Goal: Task Accomplishment & Management: Manage account settings

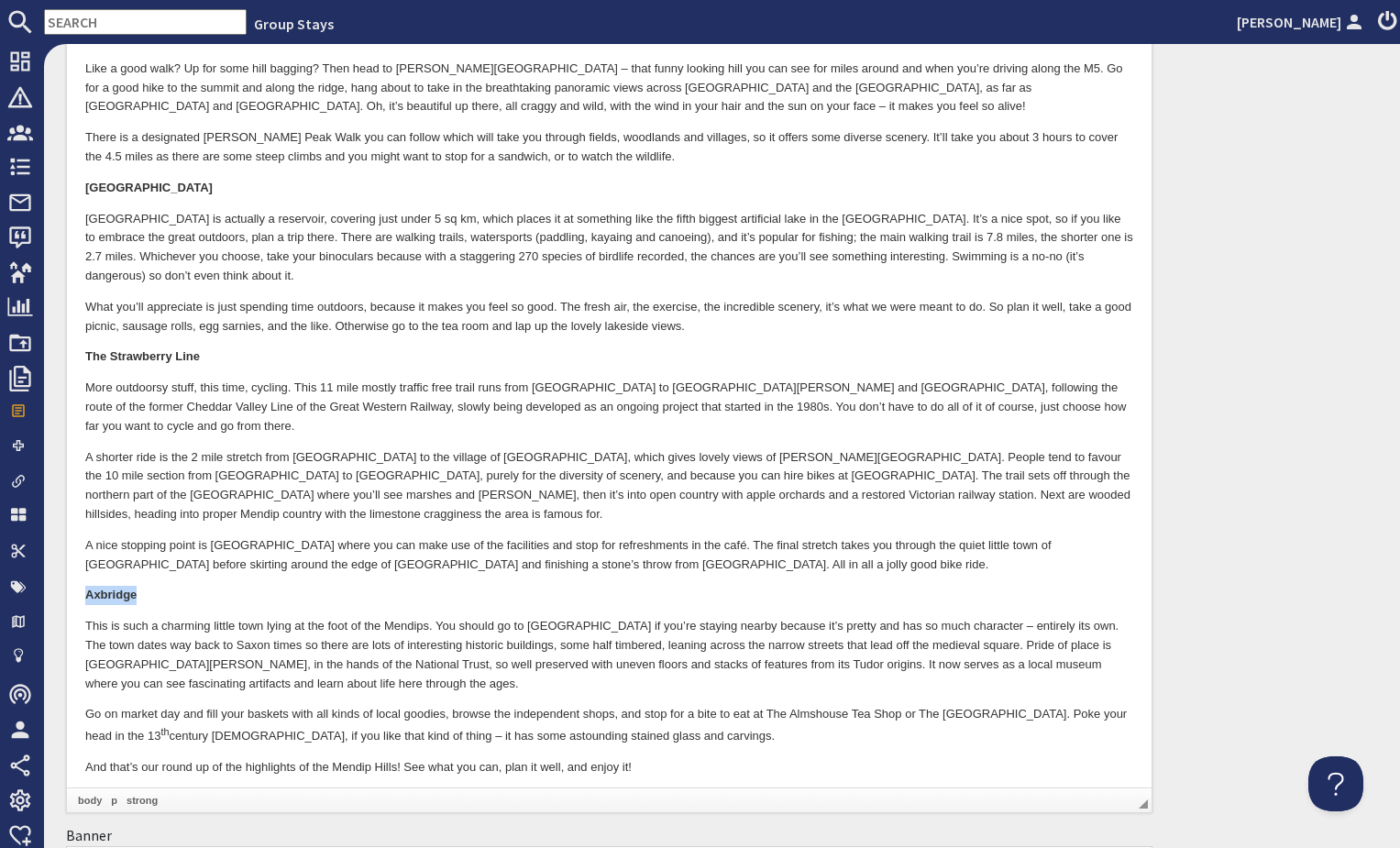
scroll to position [1380, 0]
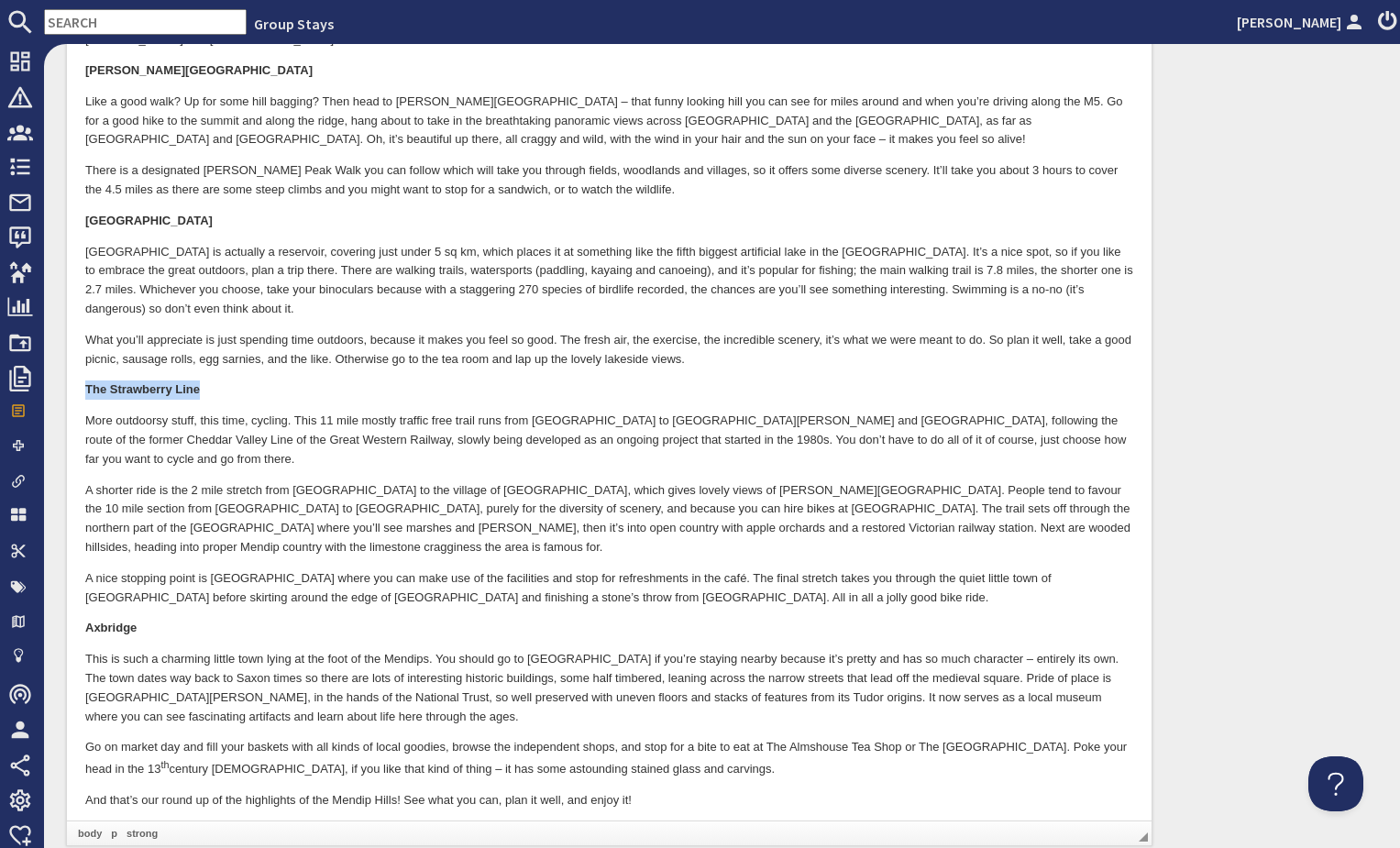
drag, startPoint x: 84, startPoint y: 389, endPoint x: 206, endPoint y: 392, distance: 122.0
click at [206, 392] on p "The Strawberry Line" at bounding box center [609, 392] width 1048 height 20
copy strong "The Strawberry Line"
drag, startPoint x: 194, startPoint y: 218, endPoint x: 82, endPoint y: 217, distance: 112.0
click at [82, 217] on html "There are so many places worth seeing in the [GEOGRAPHIC_DATA], journeying arou…" at bounding box center [608, 12] width 1084 height 1697
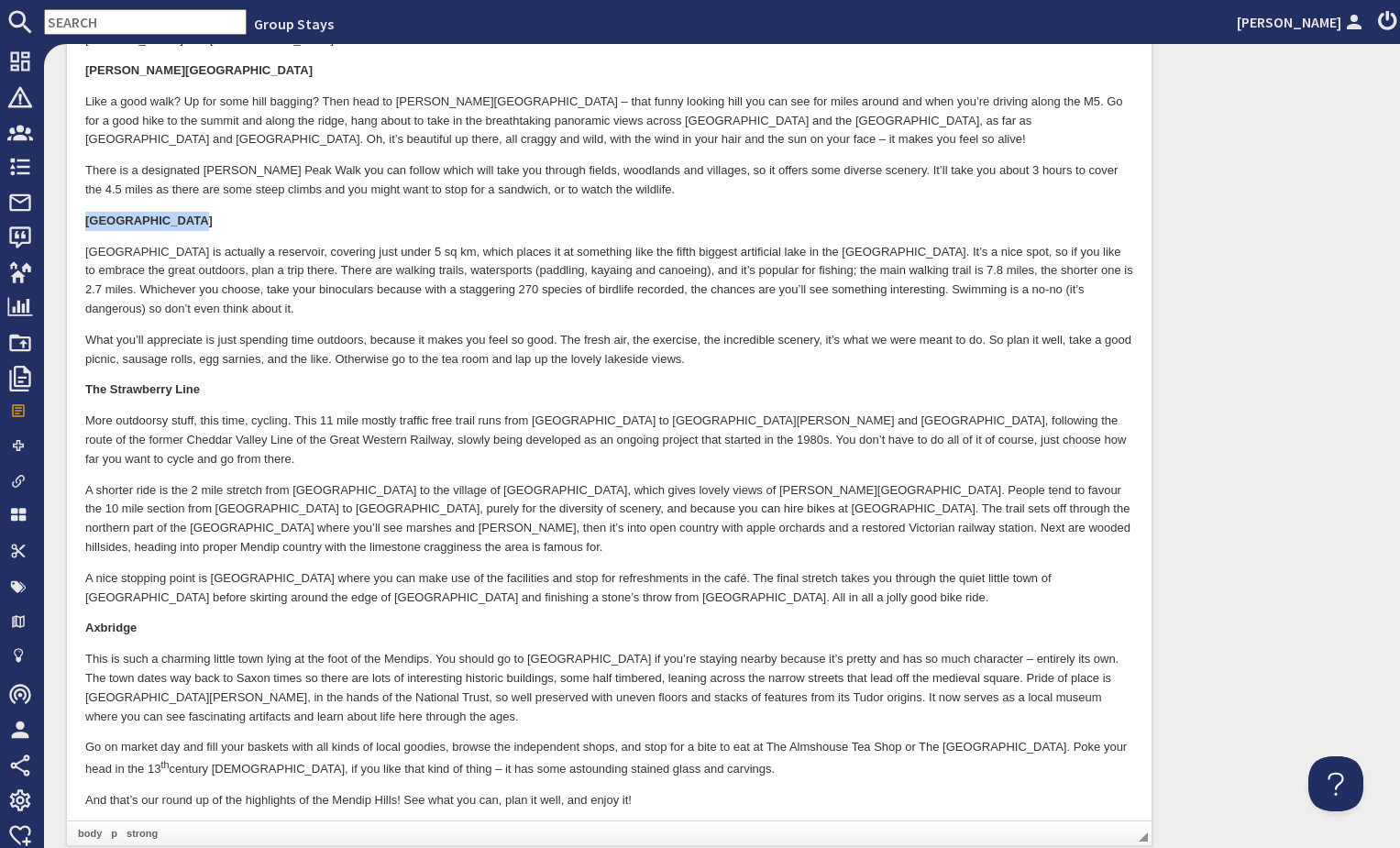
drag, startPoint x: 168, startPoint y: 219, endPoint x: 210, endPoint y: 218, distance: 42.0
click at [169, 219] on strong "[GEOGRAPHIC_DATA]" at bounding box center [149, 222] width 128 height 14
drag, startPoint x: 183, startPoint y: 221, endPoint x: 88, endPoint y: 215, distance: 95.2
click at [88, 216] on p "[GEOGRAPHIC_DATA]" at bounding box center [609, 223] width 1048 height 20
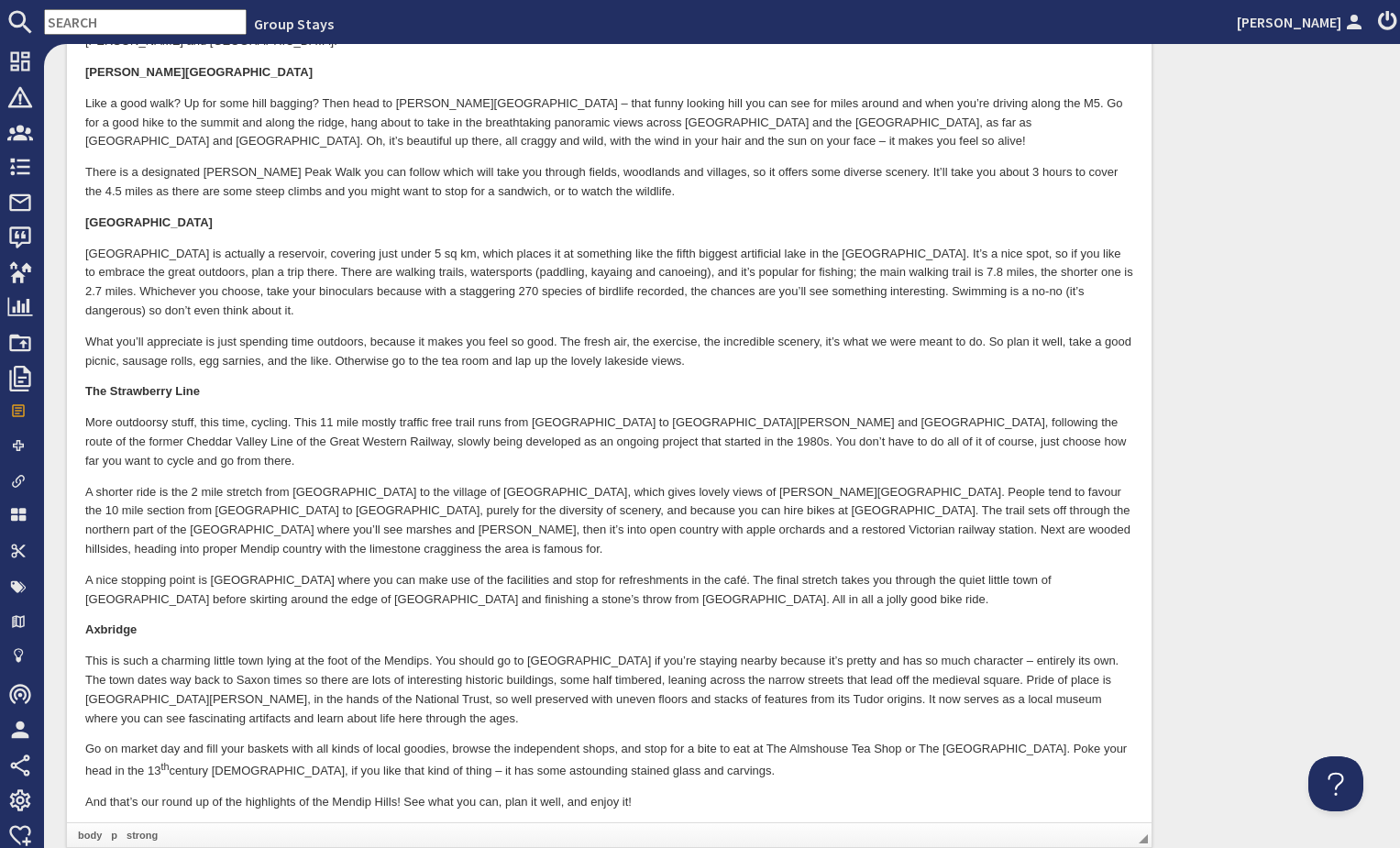
click at [217, 114] on p "Like a good walk? Up for some hill bagging? Then head to [PERSON_NAME][GEOGRAPH…" at bounding box center [609, 124] width 1048 height 57
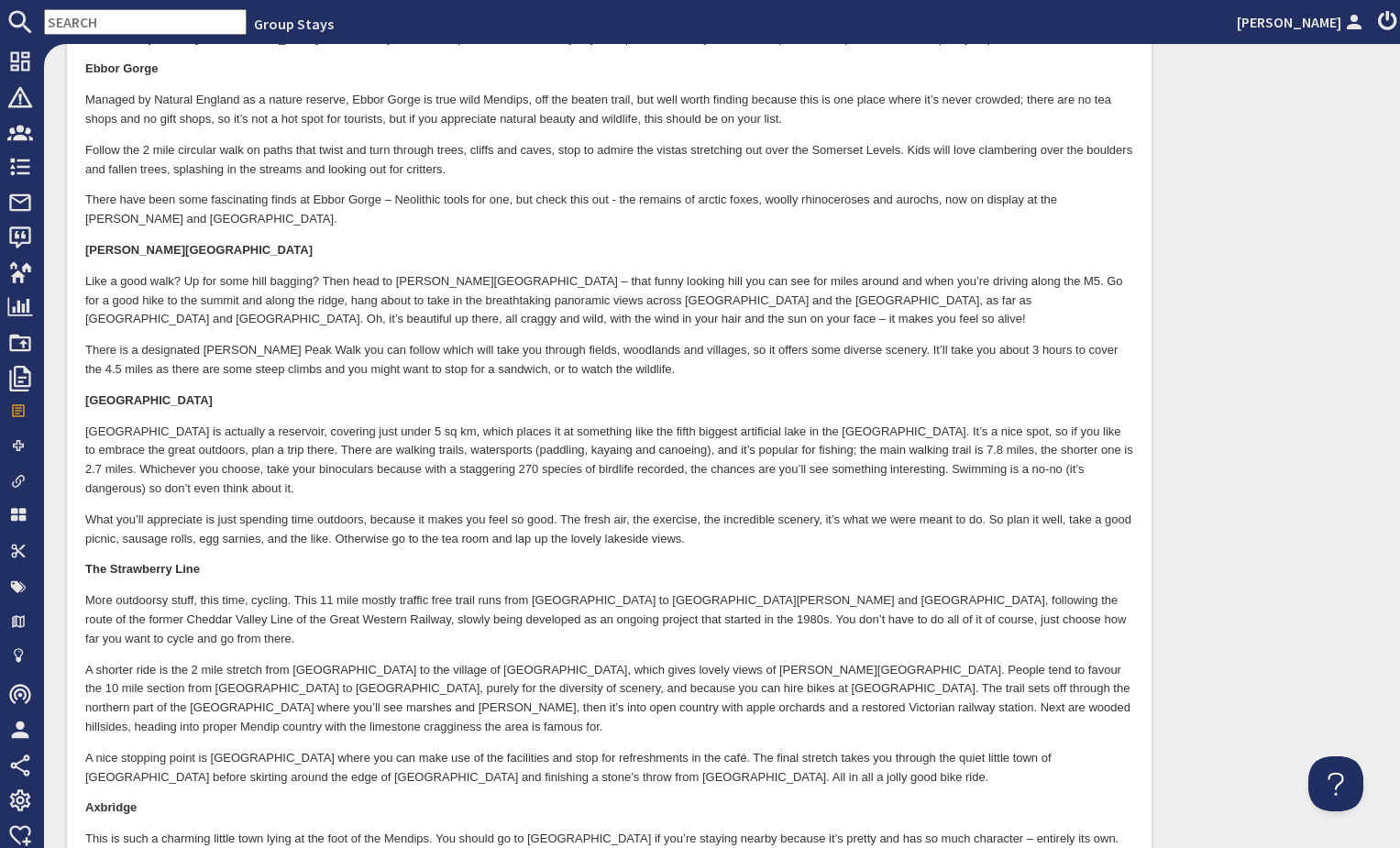
scroll to position [1036, 0]
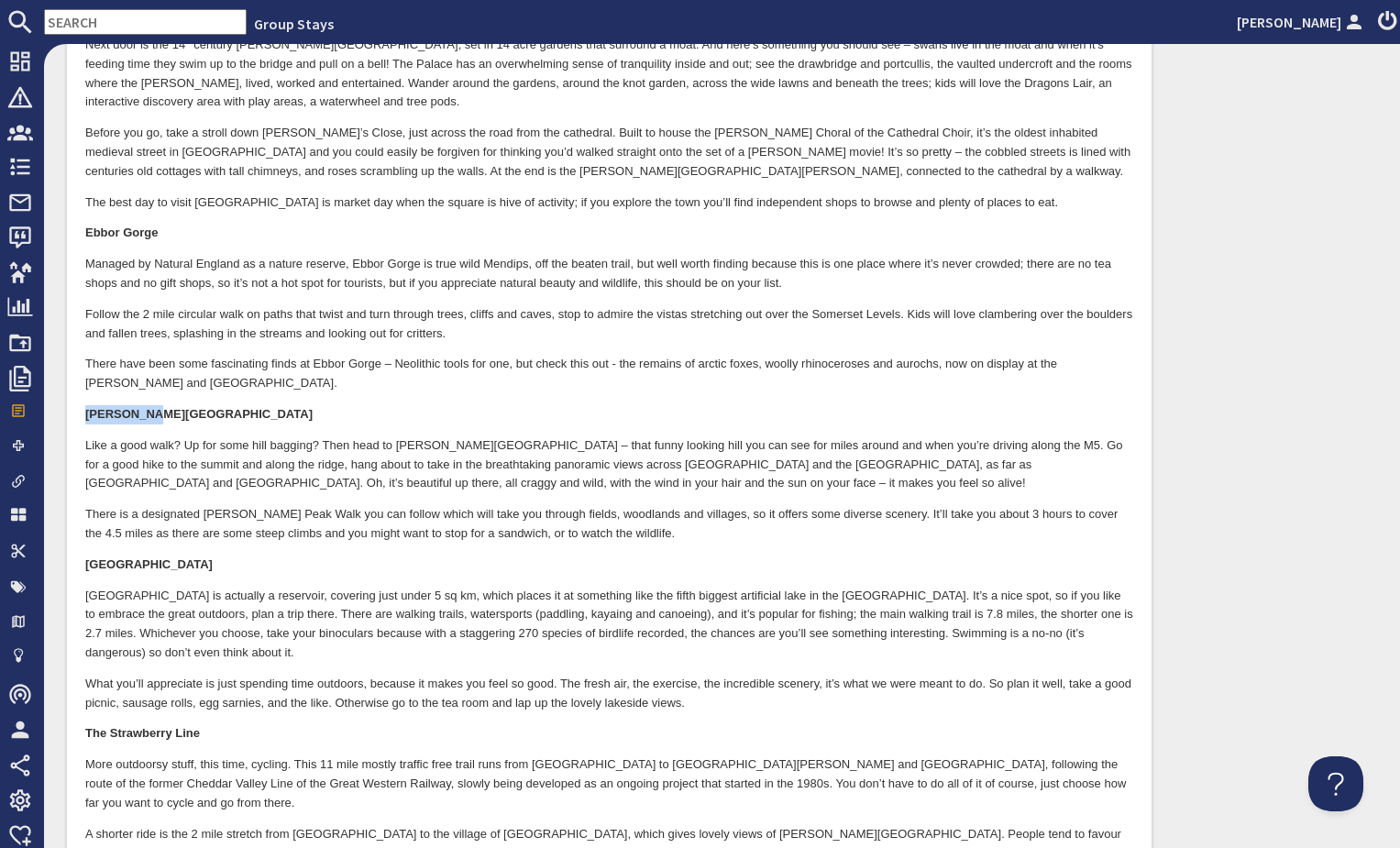
drag, startPoint x: 85, startPoint y: 411, endPoint x: 155, endPoint y: 416, distance: 70.2
click at [155, 416] on p "[PERSON_NAME][GEOGRAPHIC_DATA]" at bounding box center [609, 416] width 1048 height 20
copy strong "[PERSON_NAME][GEOGRAPHIC_DATA]"
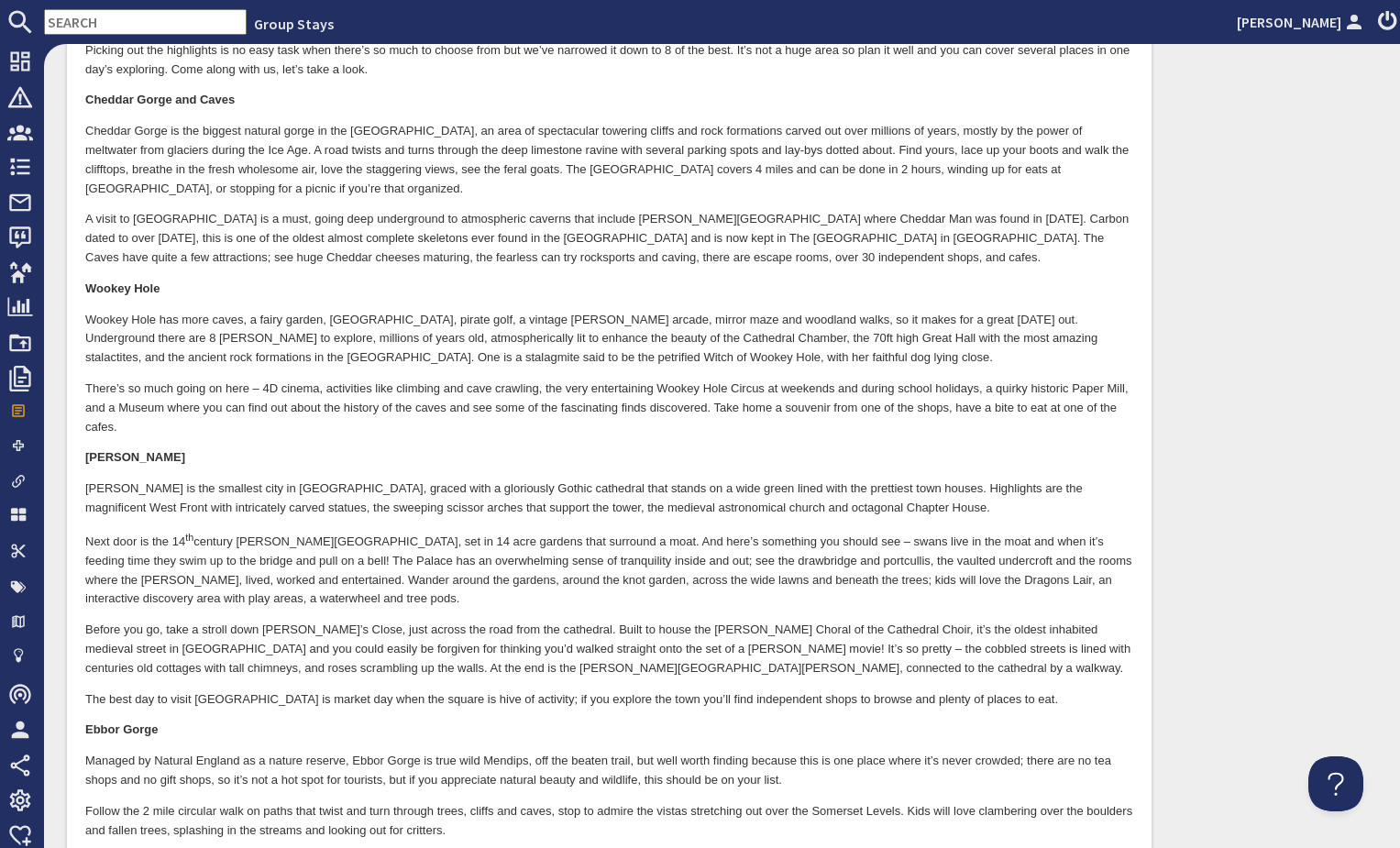
scroll to position [509, 0]
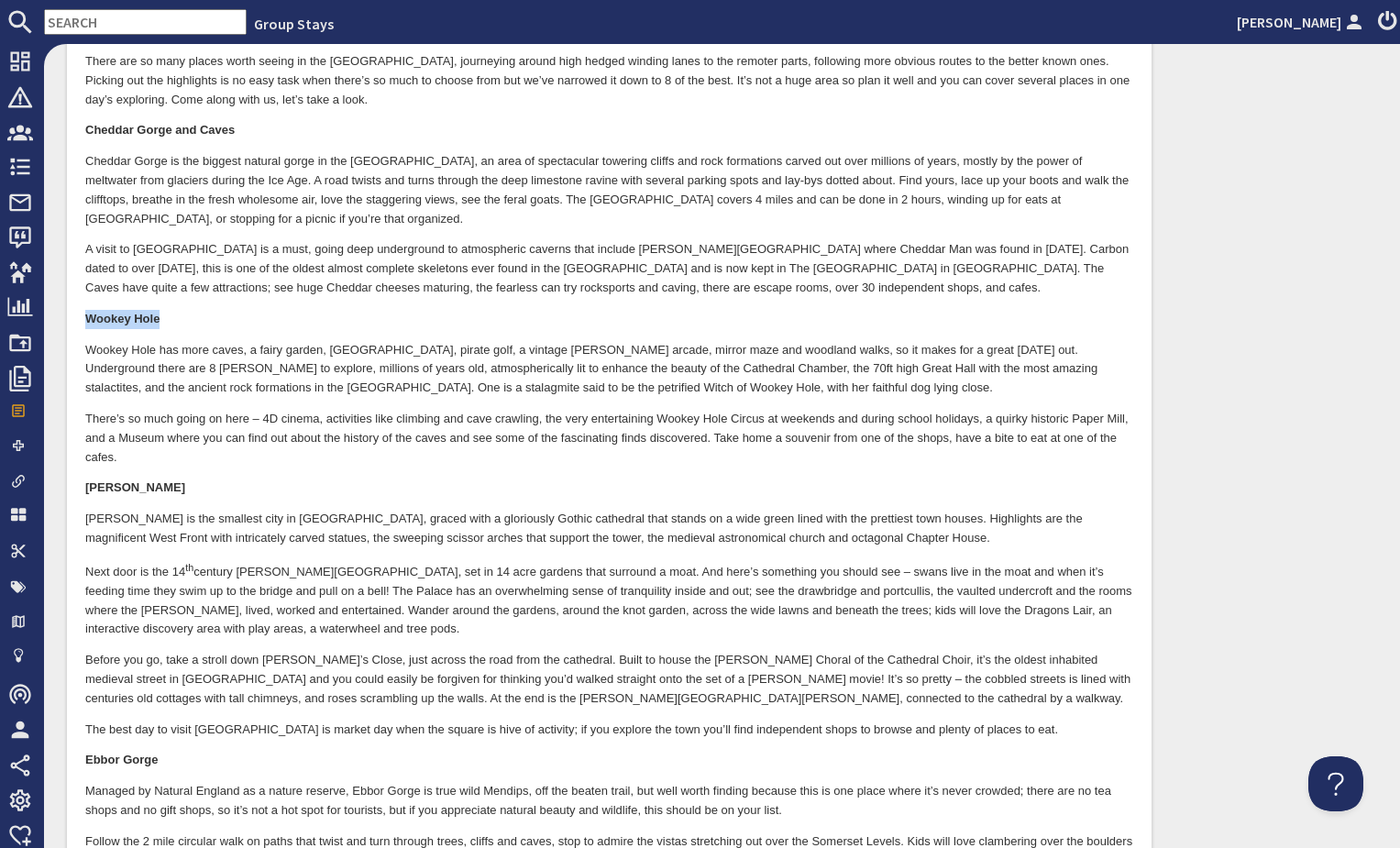
drag, startPoint x: 157, startPoint y: 328, endPoint x: 78, endPoint y: 318, distance: 79.6
copy strong "Wookey Hole"
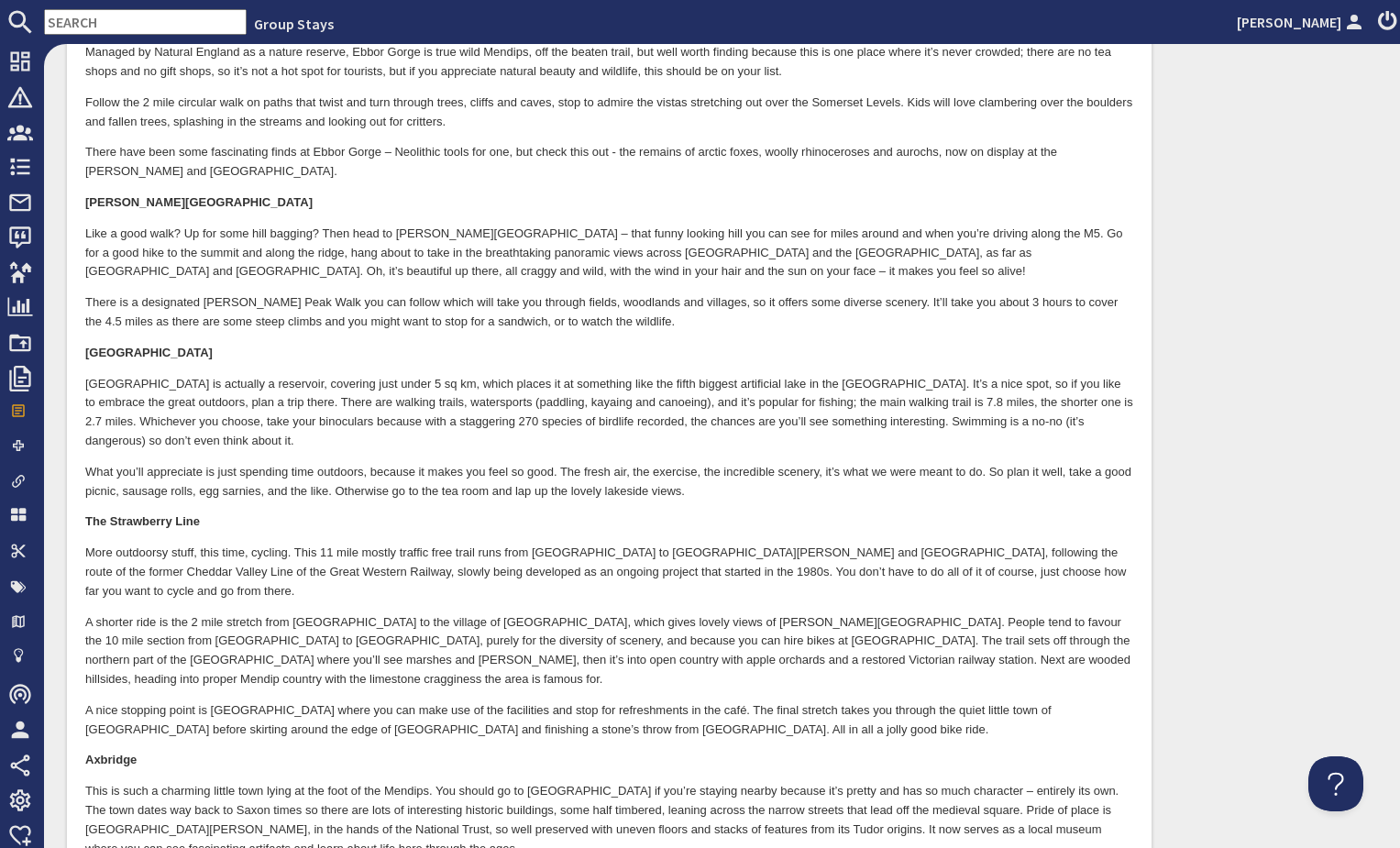
scroll to position [1559, 0]
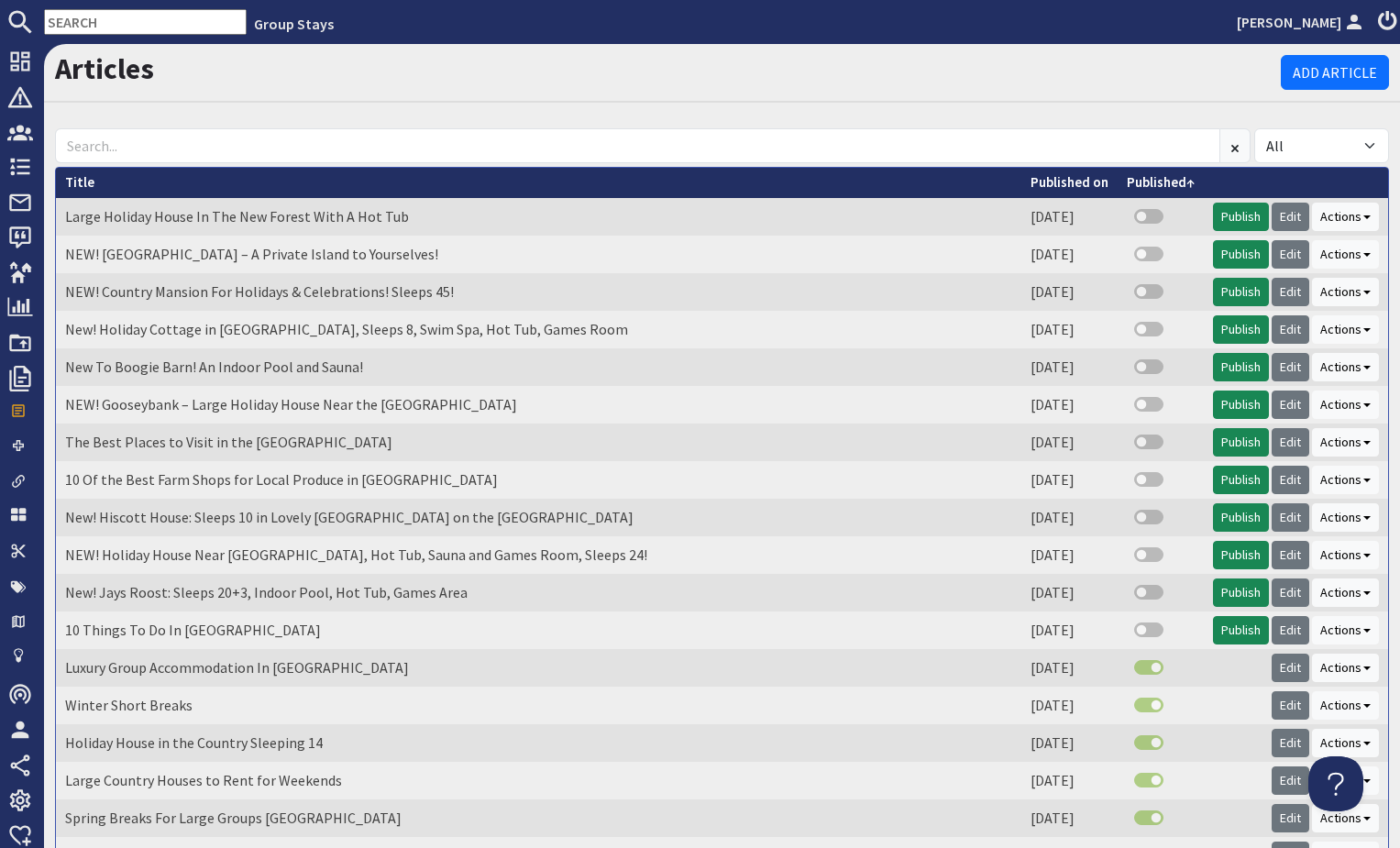
click at [240, 512] on td "New! Hiscott House: Sleeps 10 in Lovely [GEOGRAPHIC_DATA] on the [GEOGRAPHIC_DA…" at bounding box center [539, 517] width 965 height 37
click at [1281, 517] on link "Edit" at bounding box center [1290, 517] width 37 height 28
drag, startPoint x: 156, startPoint y: 631, endPoint x: 417, endPoint y: 635, distance: 261.0
click at [159, 631] on td "10 Things To Do In [GEOGRAPHIC_DATA]" at bounding box center [539, 630] width 965 height 37
click at [1295, 633] on link "Edit" at bounding box center [1290, 630] width 37 height 28
